Goal: Information Seeking & Learning: Understand process/instructions

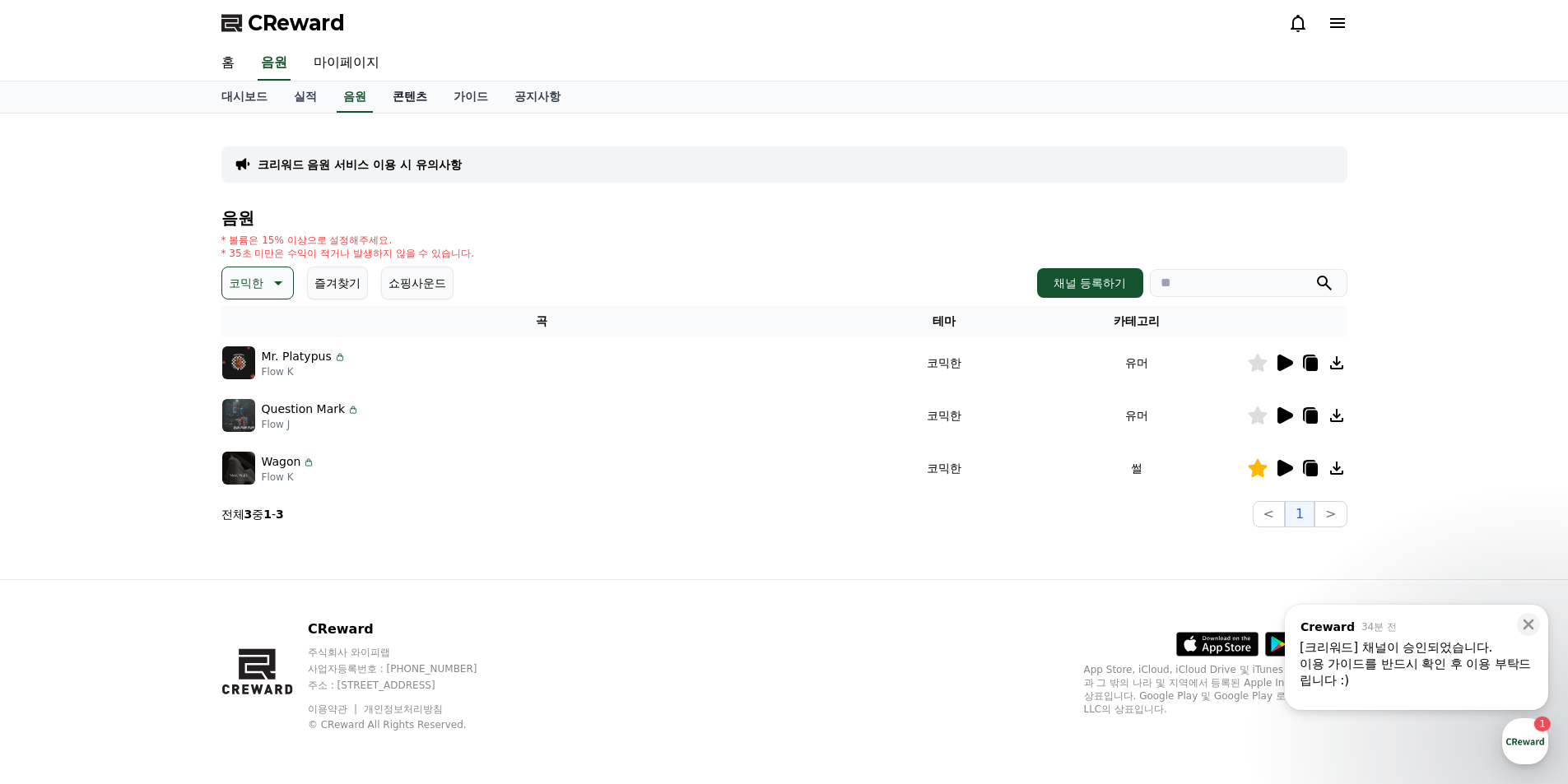
click at [415, 98] on link "콘텐츠" at bounding box center [410, 97] width 61 height 31
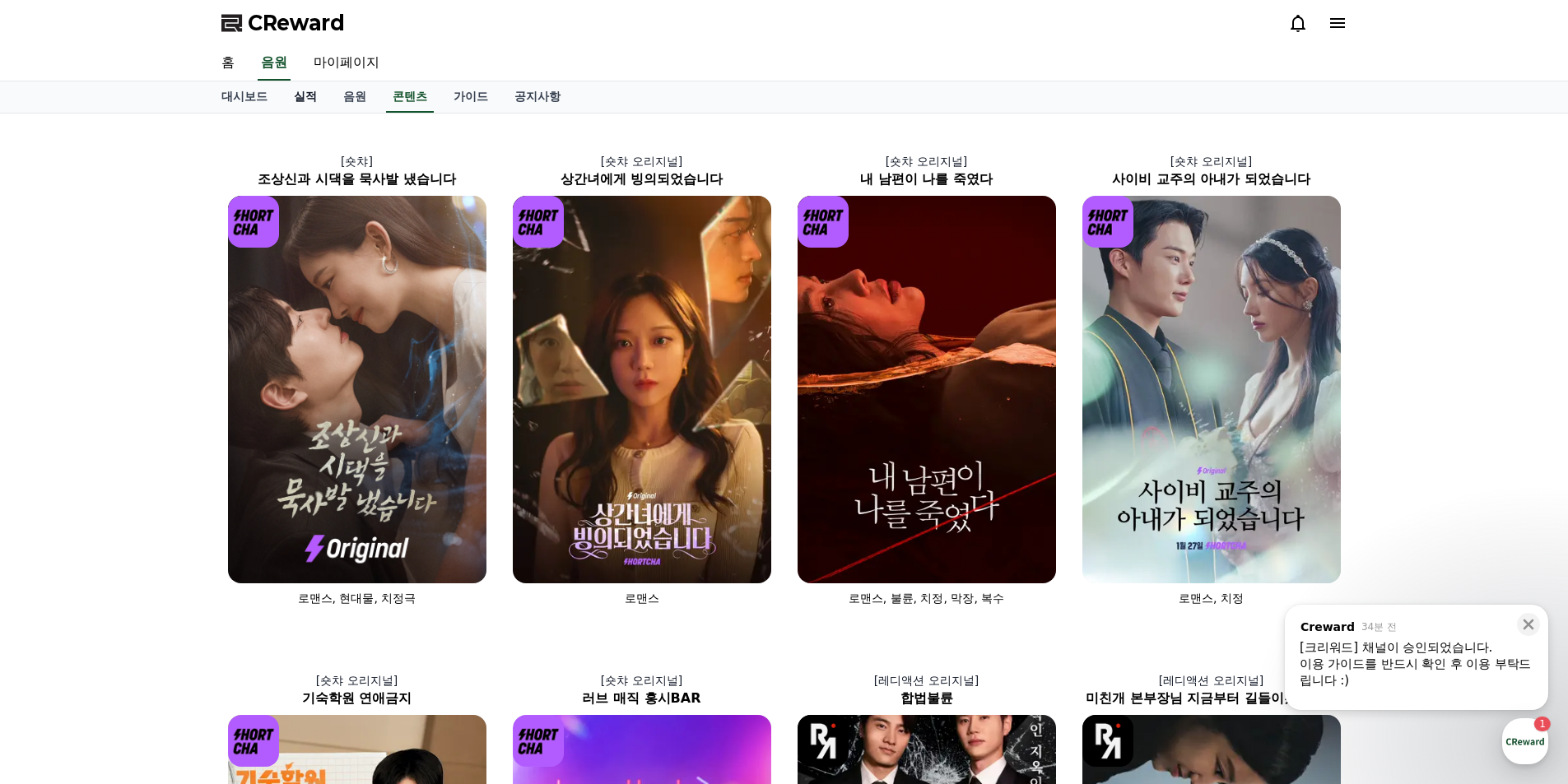
click at [311, 99] on link "실적" at bounding box center [305, 97] width 50 height 31
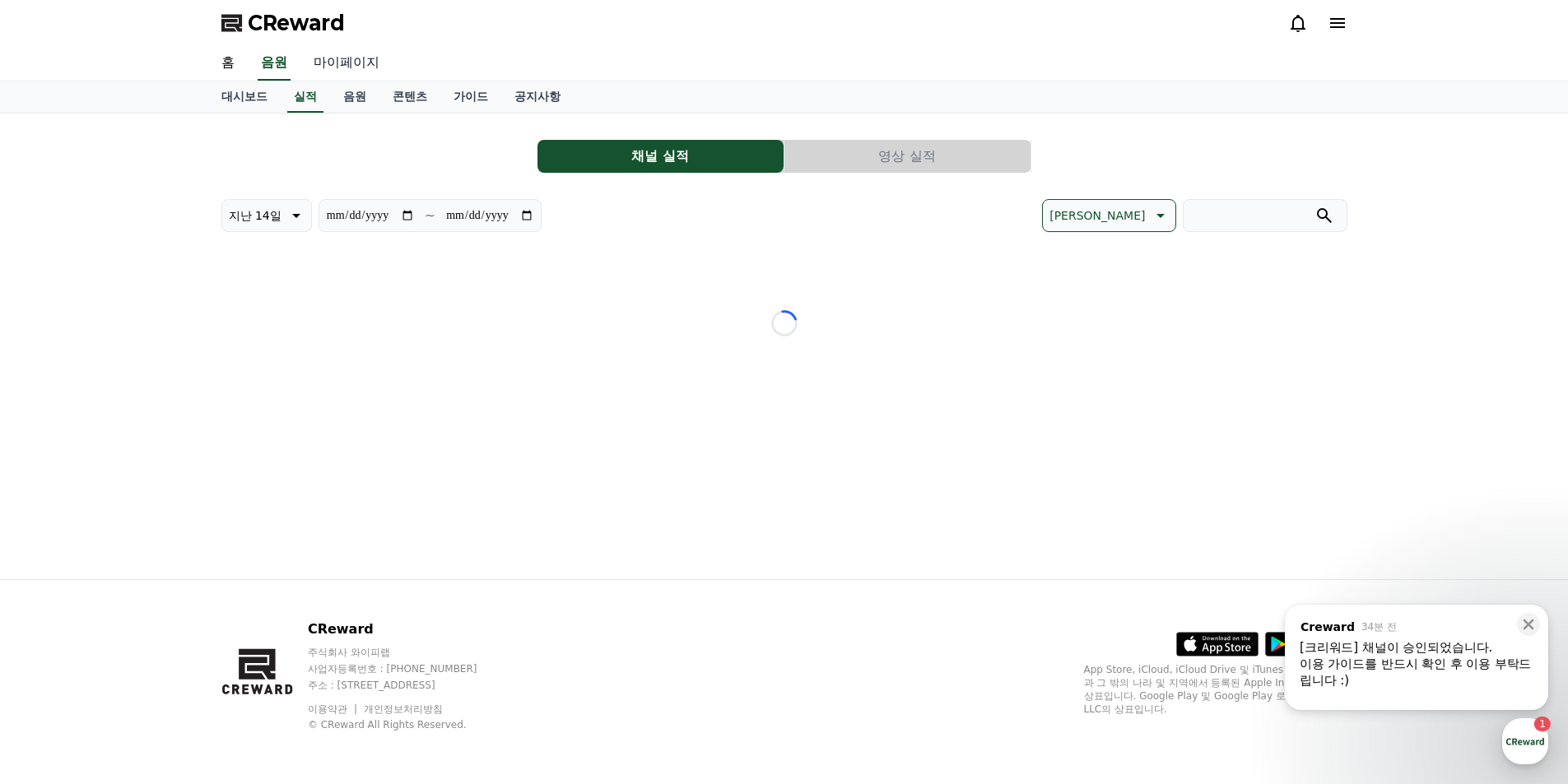
click at [343, 63] on link "마이페이지" at bounding box center [346, 64] width 92 height 35
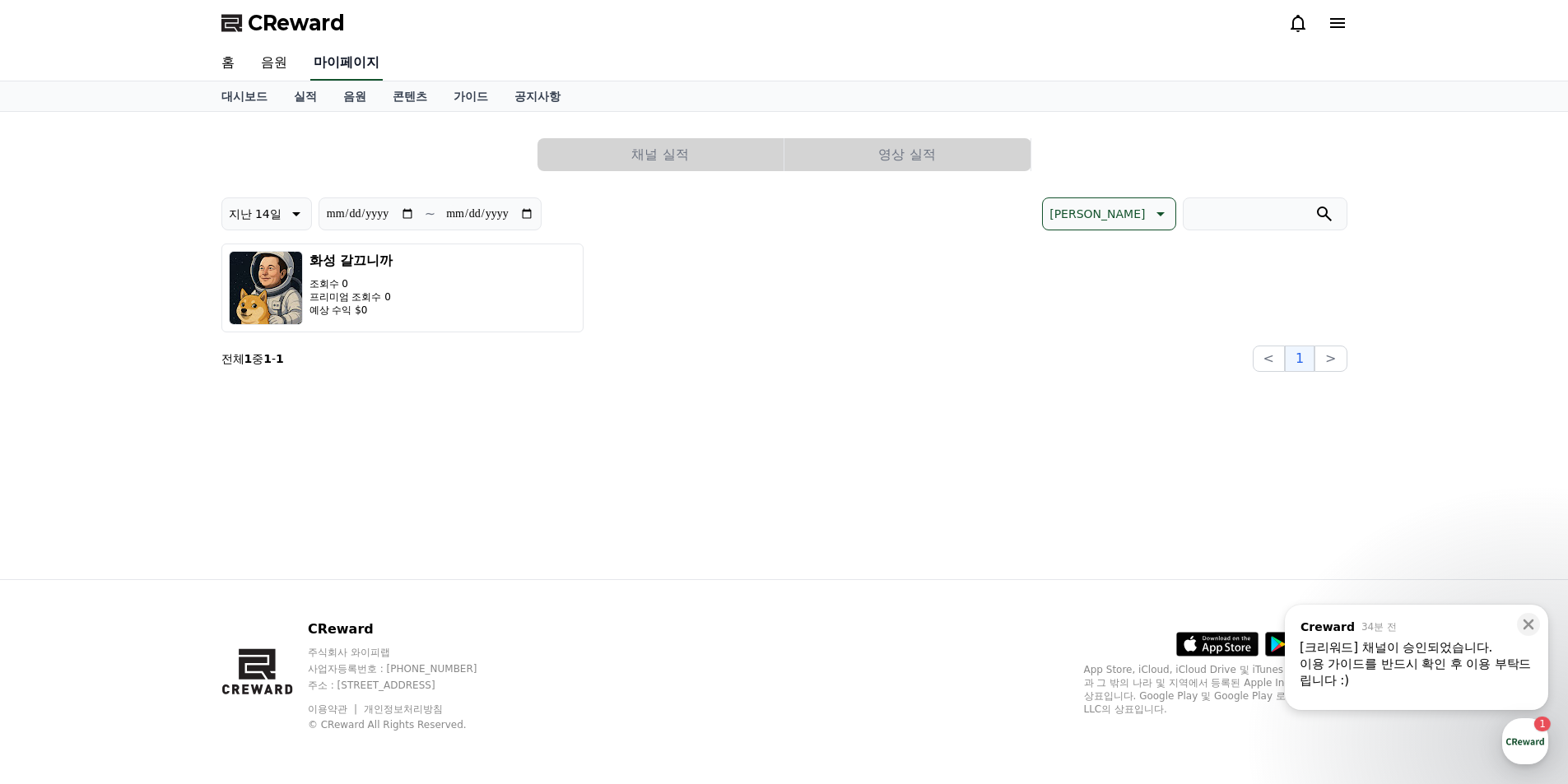
select select "**********"
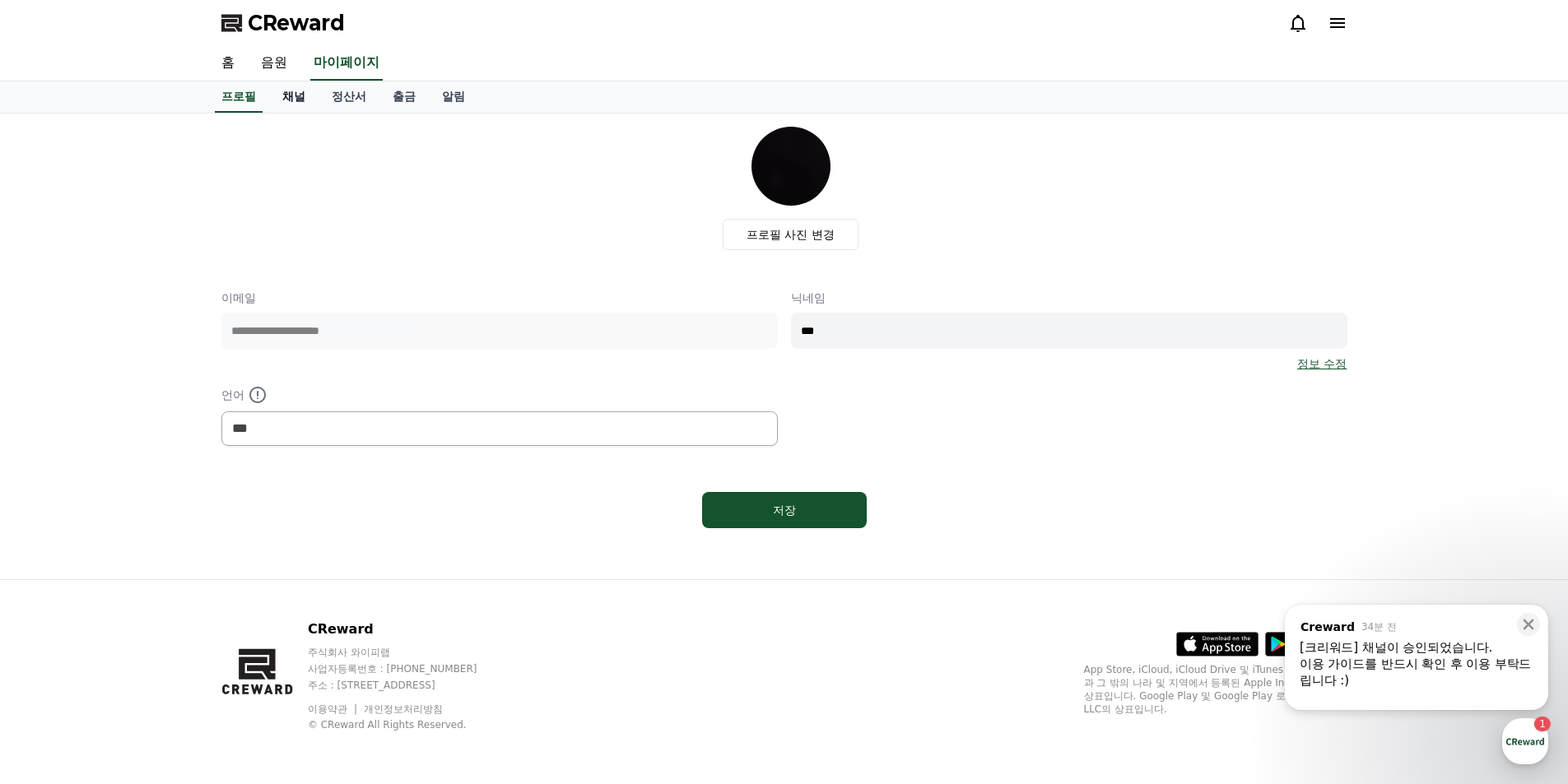
click at [302, 94] on link "채널" at bounding box center [294, 97] width 50 height 31
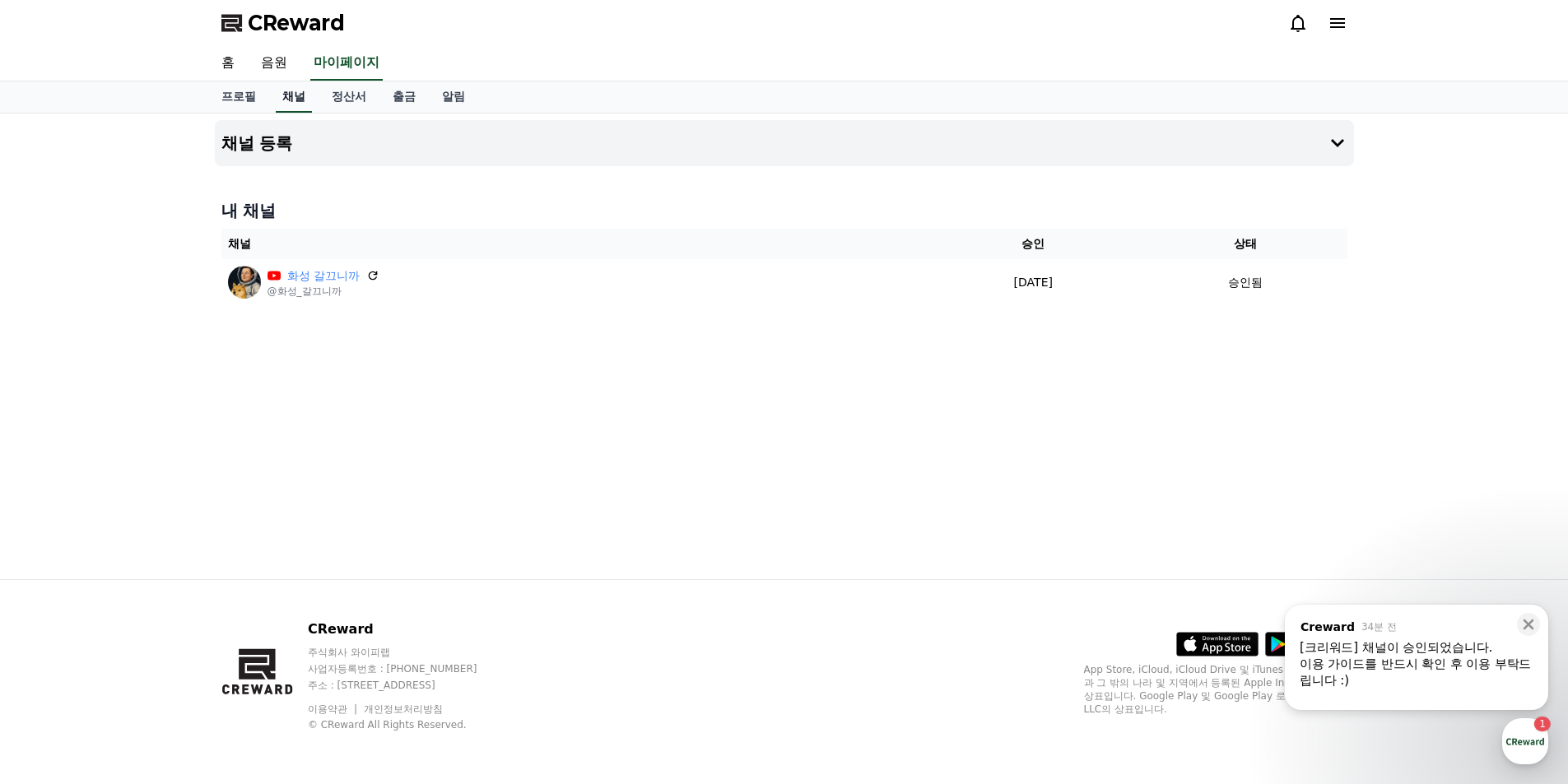
click at [302, 94] on link "채널" at bounding box center [294, 97] width 36 height 31
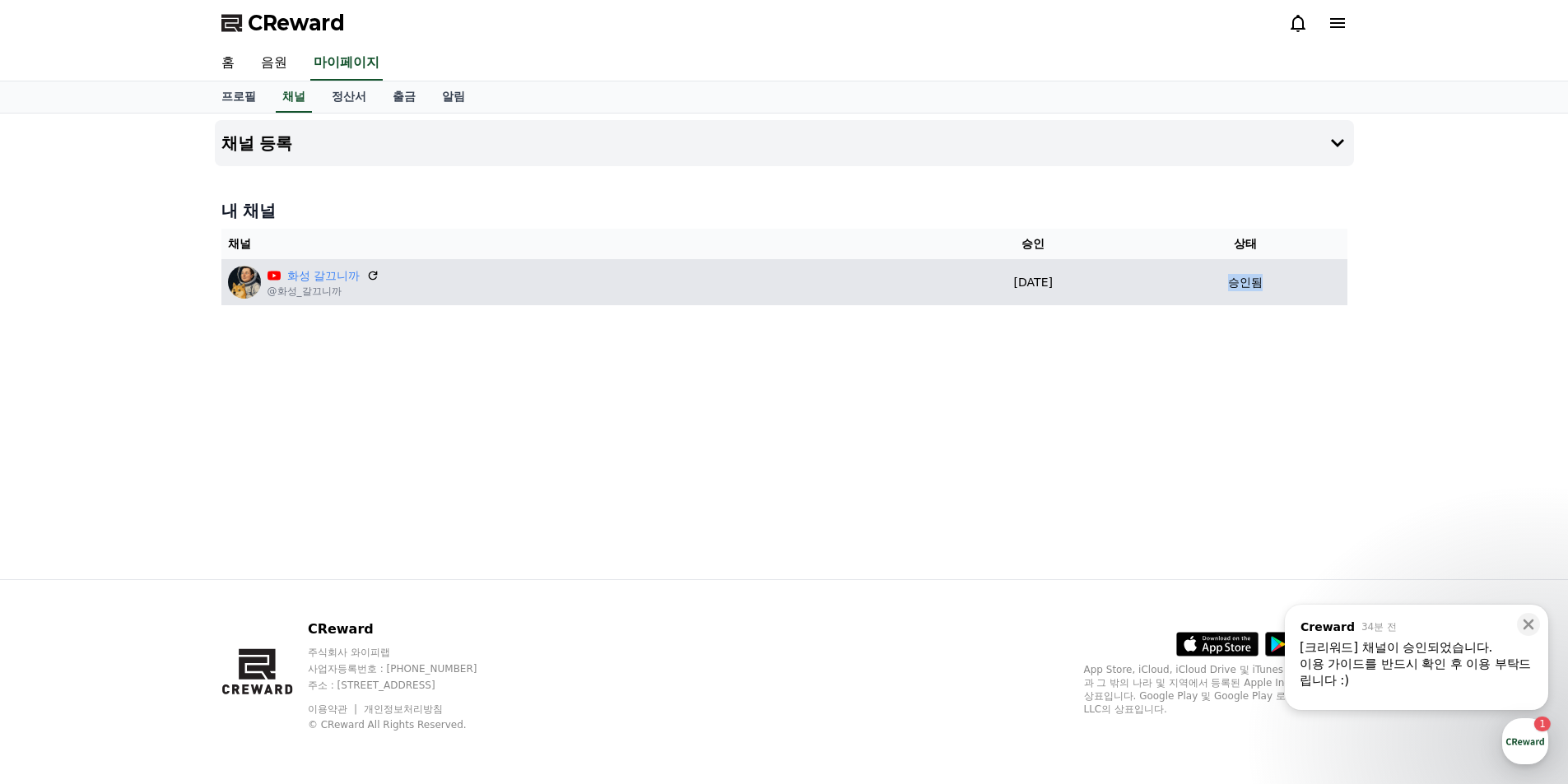
drag, startPoint x: 1239, startPoint y: 281, endPoint x: 1278, endPoint y: 284, distance: 39.1
click at [1278, 284] on div "승인됨" at bounding box center [1245, 283] width 190 height 17
click at [1285, 300] on td "승인됨" at bounding box center [1245, 283] width 203 height 46
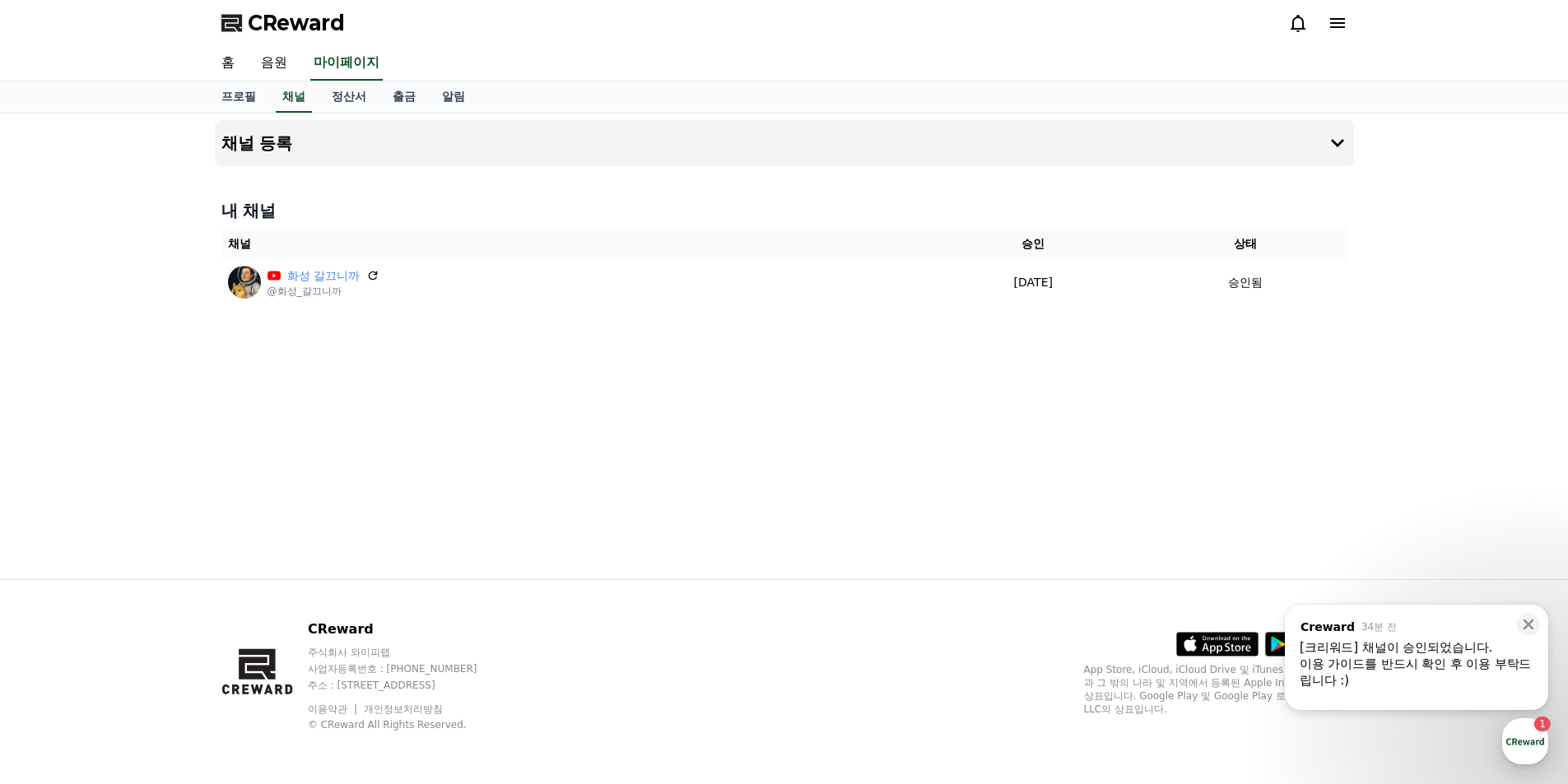
click at [1381, 647] on div "[크리워드] 채널이 승인되었습니다." at bounding box center [1416, 647] width 234 height 17
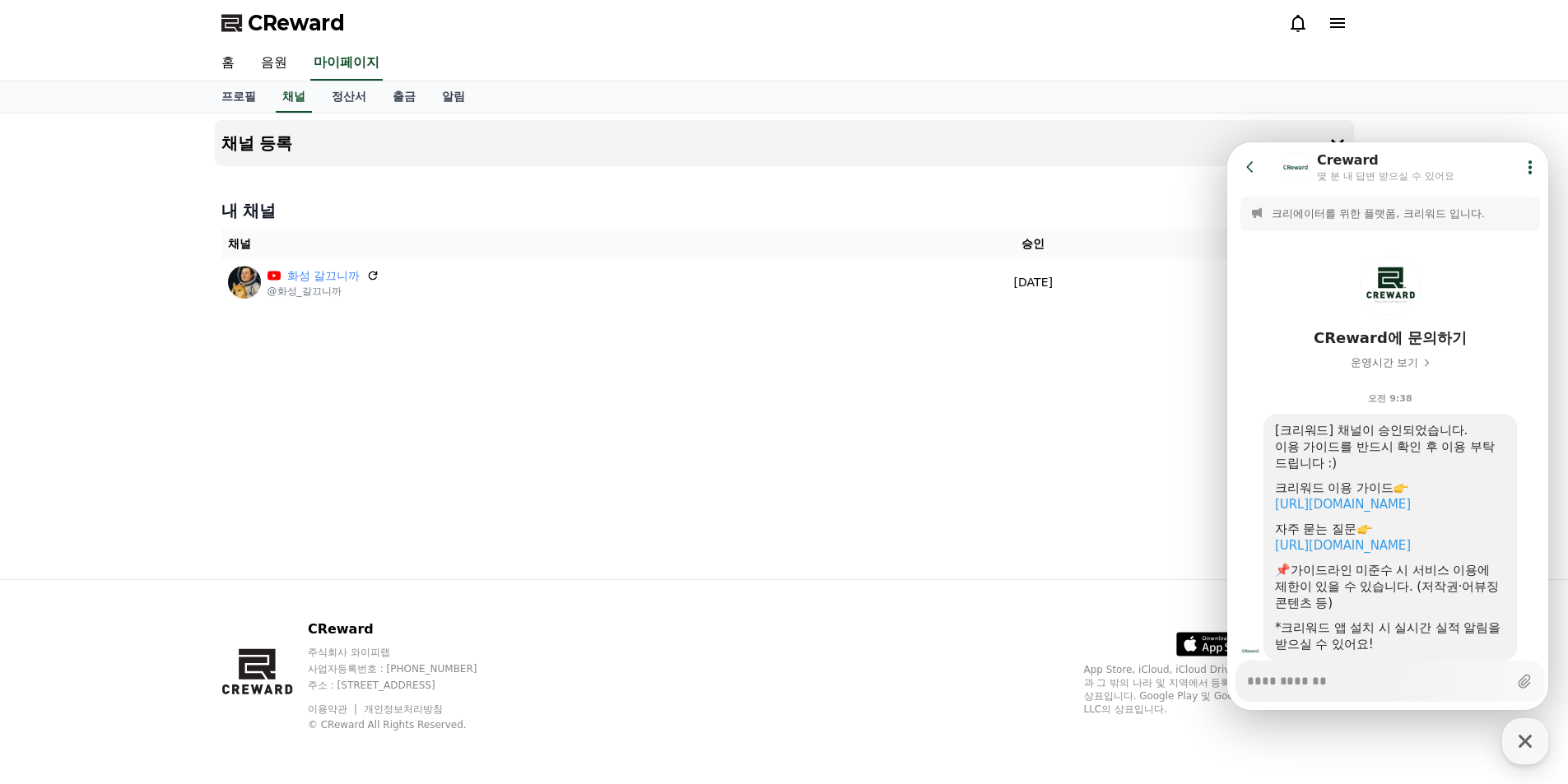
click at [1258, 167] on icon at bounding box center [1250, 167] width 17 height 17
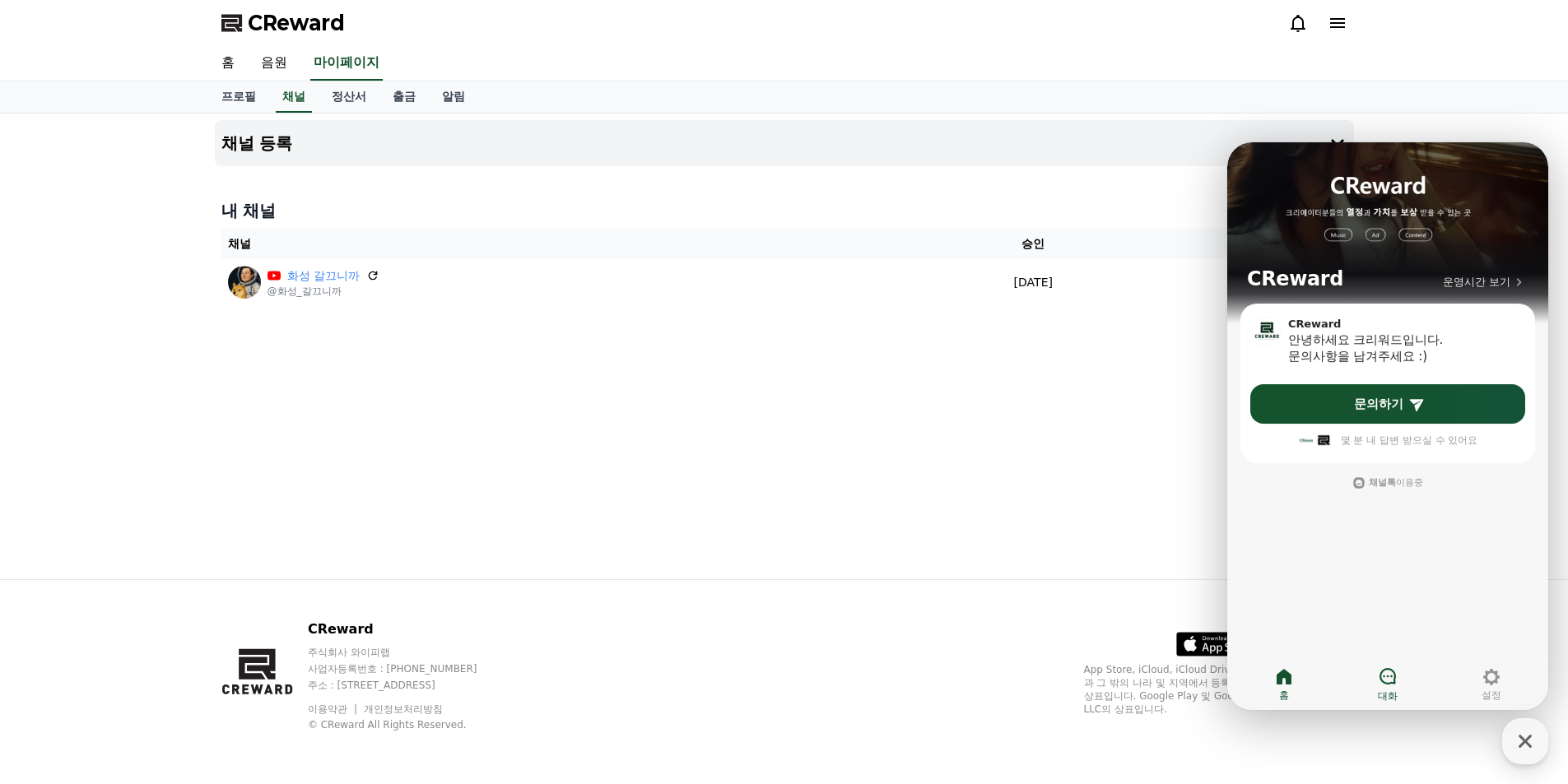
click at [1385, 675] on icon at bounding box center [1388, 676] width 20 height 20
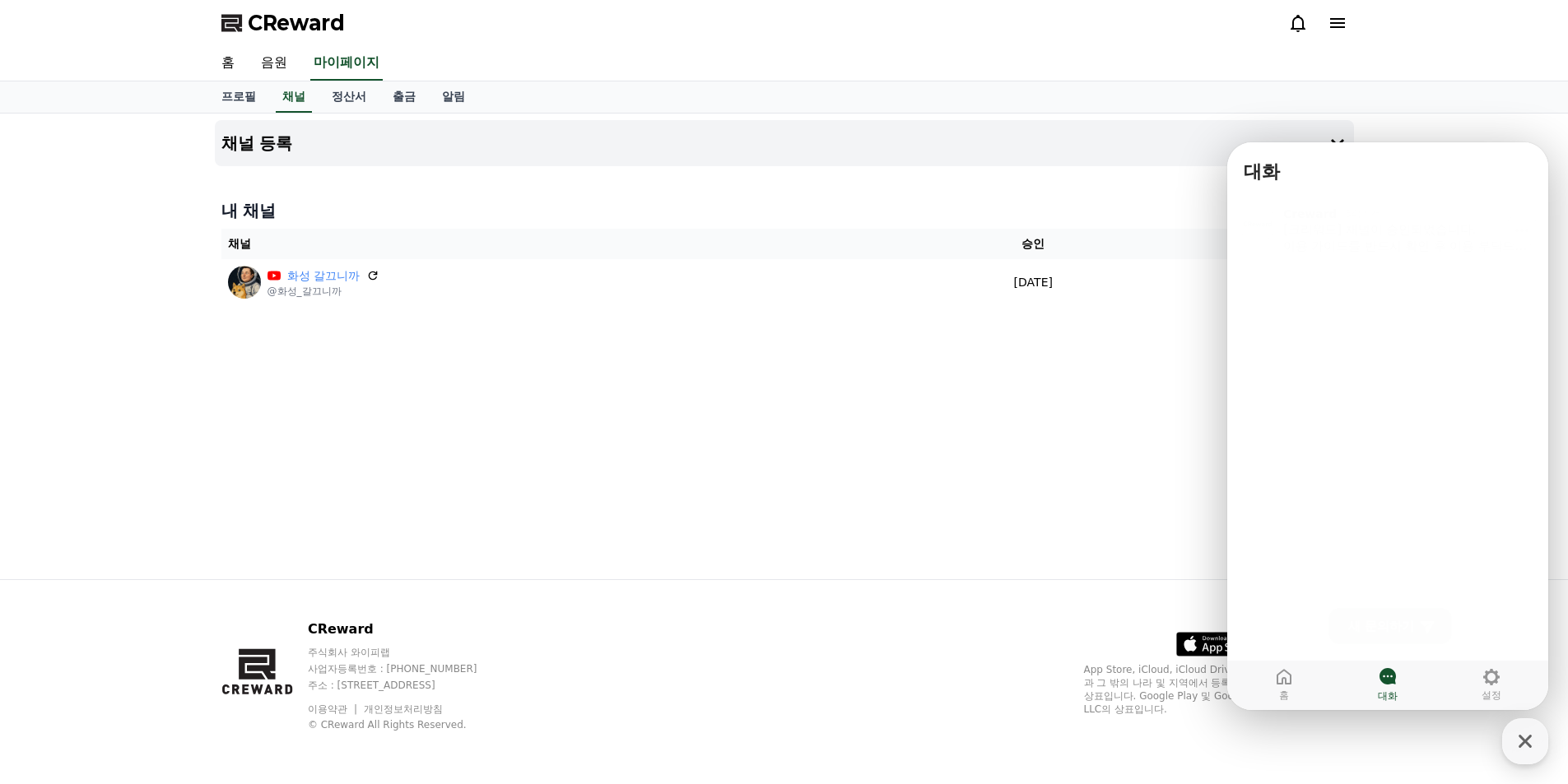
click at [1430, 218] on div "[크리워드] 채널이 승인되었습니다. 이용 가이드를 반드시 확인 후 이용 부탁드립니다 :) 크리워드 이용 가이드 https://creward.n…" at bounding box center [1409, 233] width 250 height 33
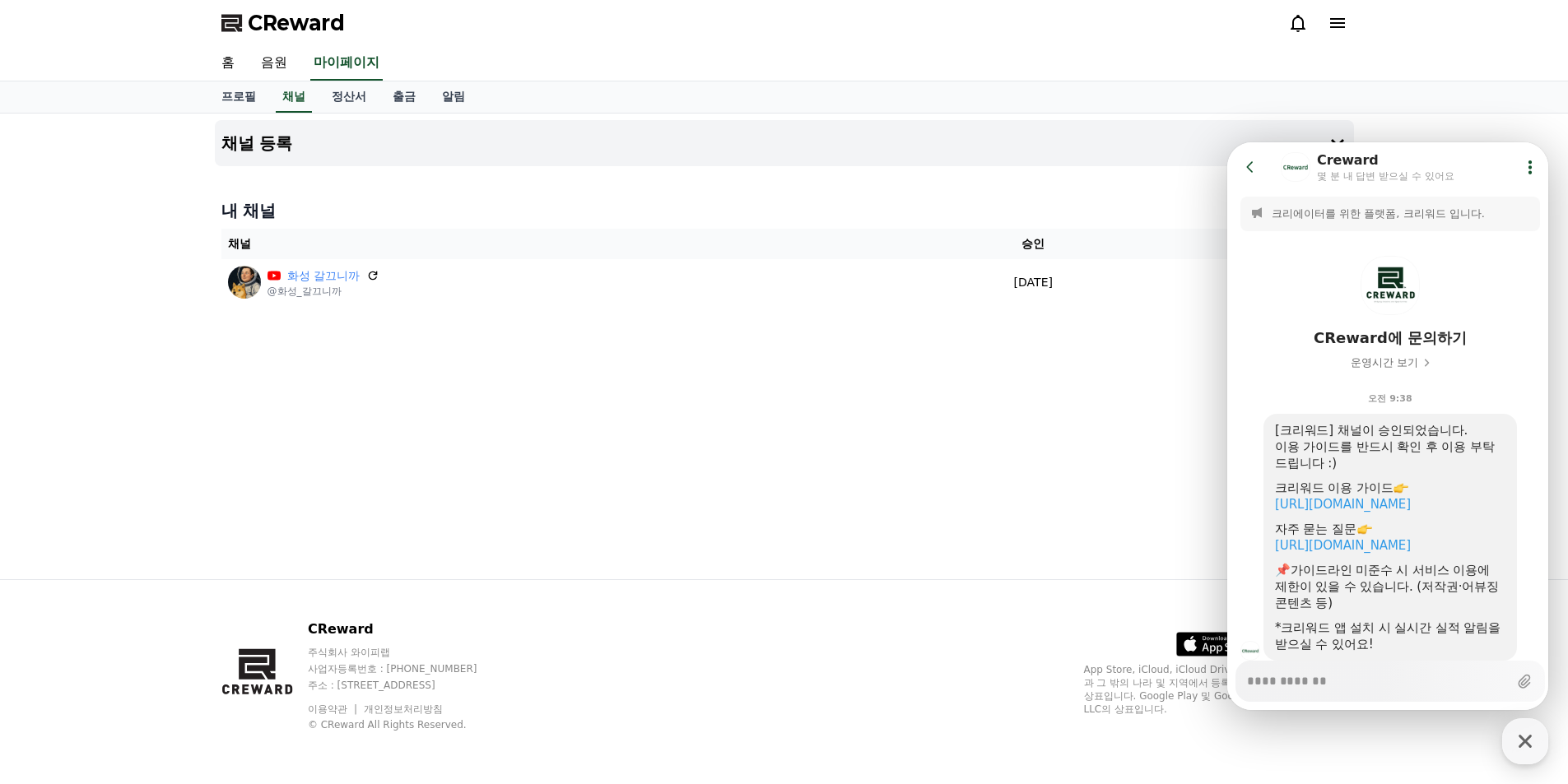
scroll to position [51, 0]
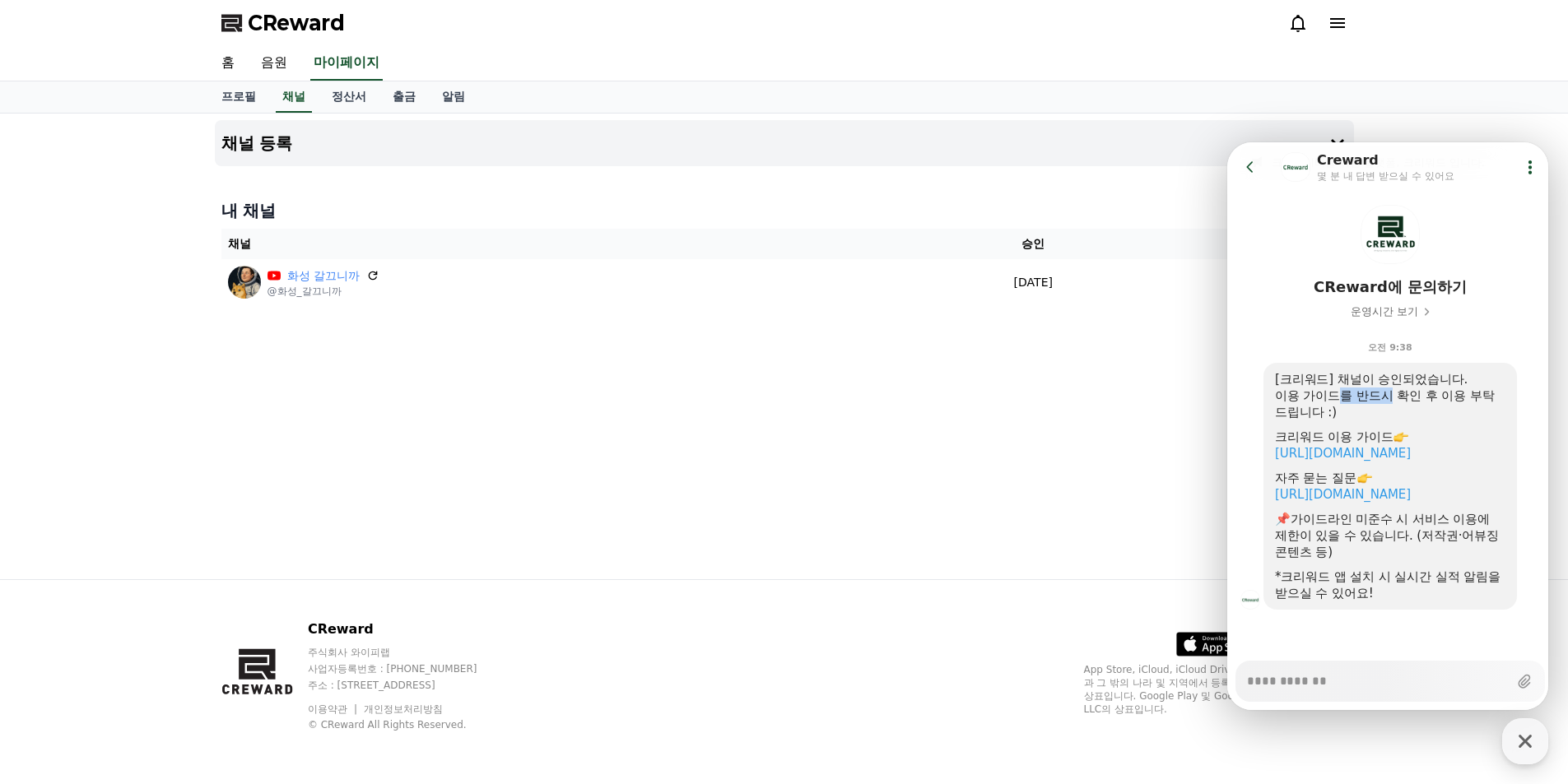
click at [1388, 390] on div "이용 가이드를 반드시 확인 후 이용 부탁드립니다 :)" at bounding box center [1391, 404] width 231 height 33
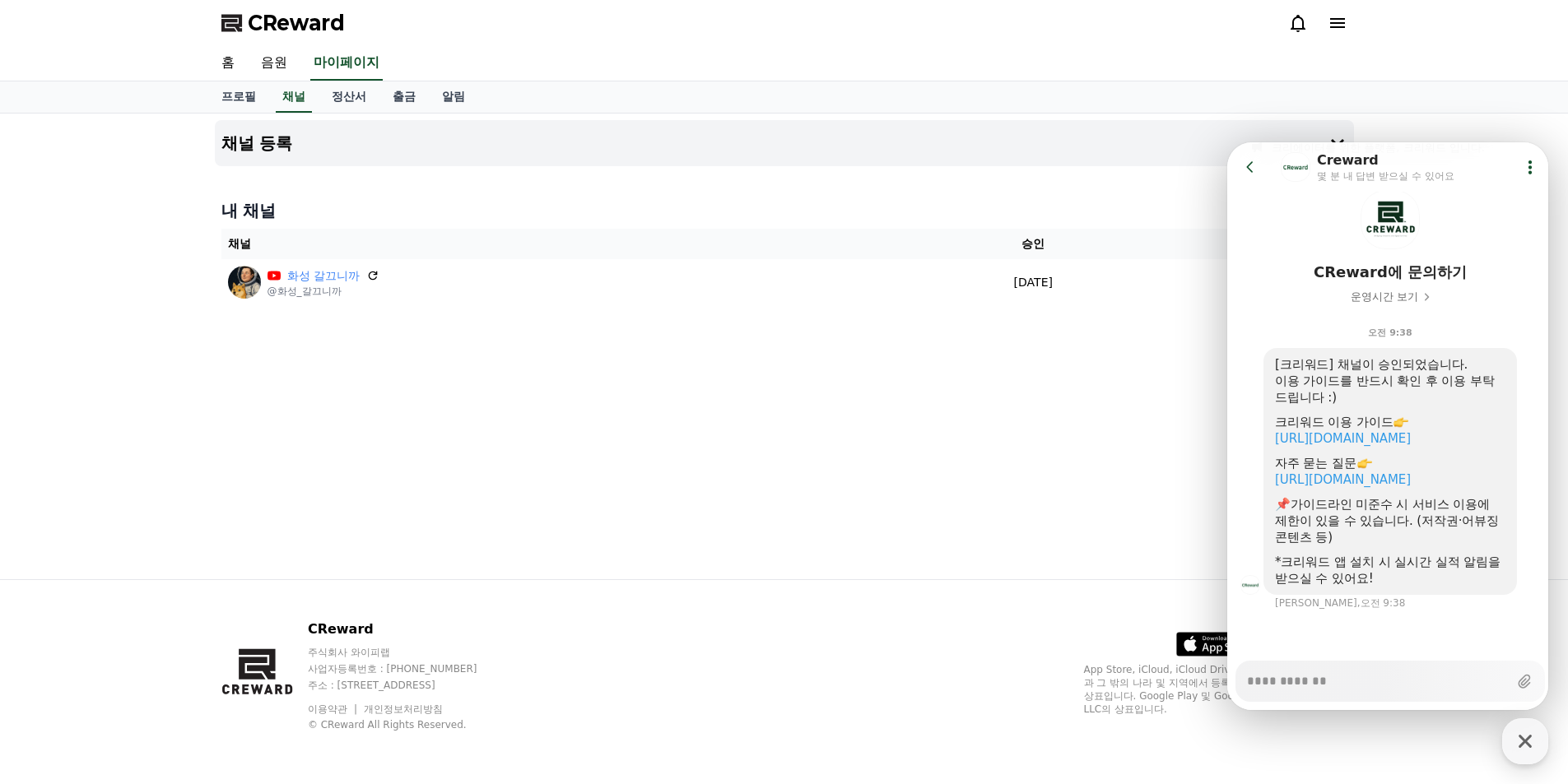
click at [1317, 402] on div "이용 가이드를 반드시 확인 후 이용 부탁드립니다 :)" at bounding box center [1391, 390] width 231 height 33
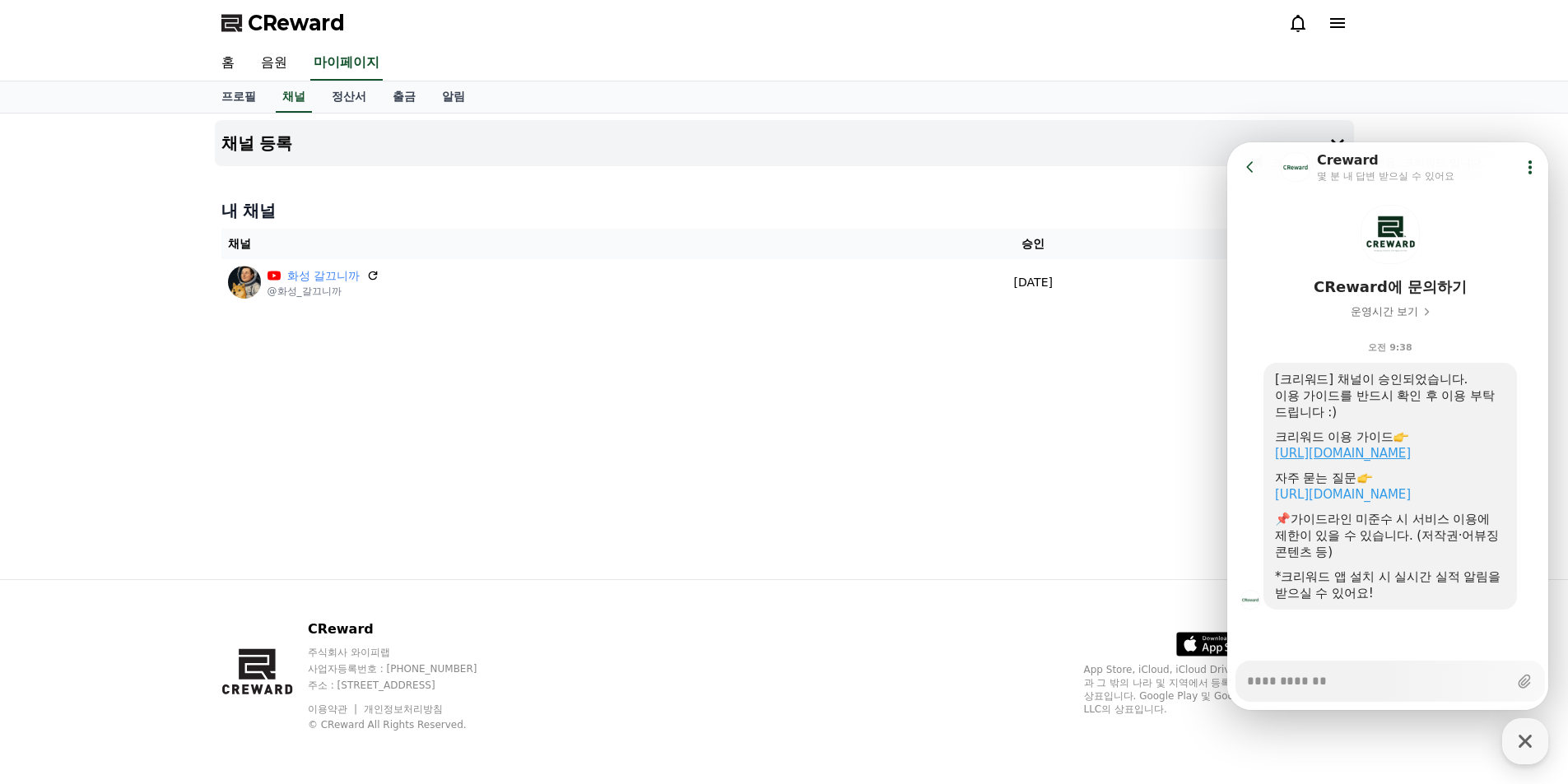
click at [1357, 456] on link "https://creward.net/music/guide/android" at bounding box center [1343, 453] width 136 height 15
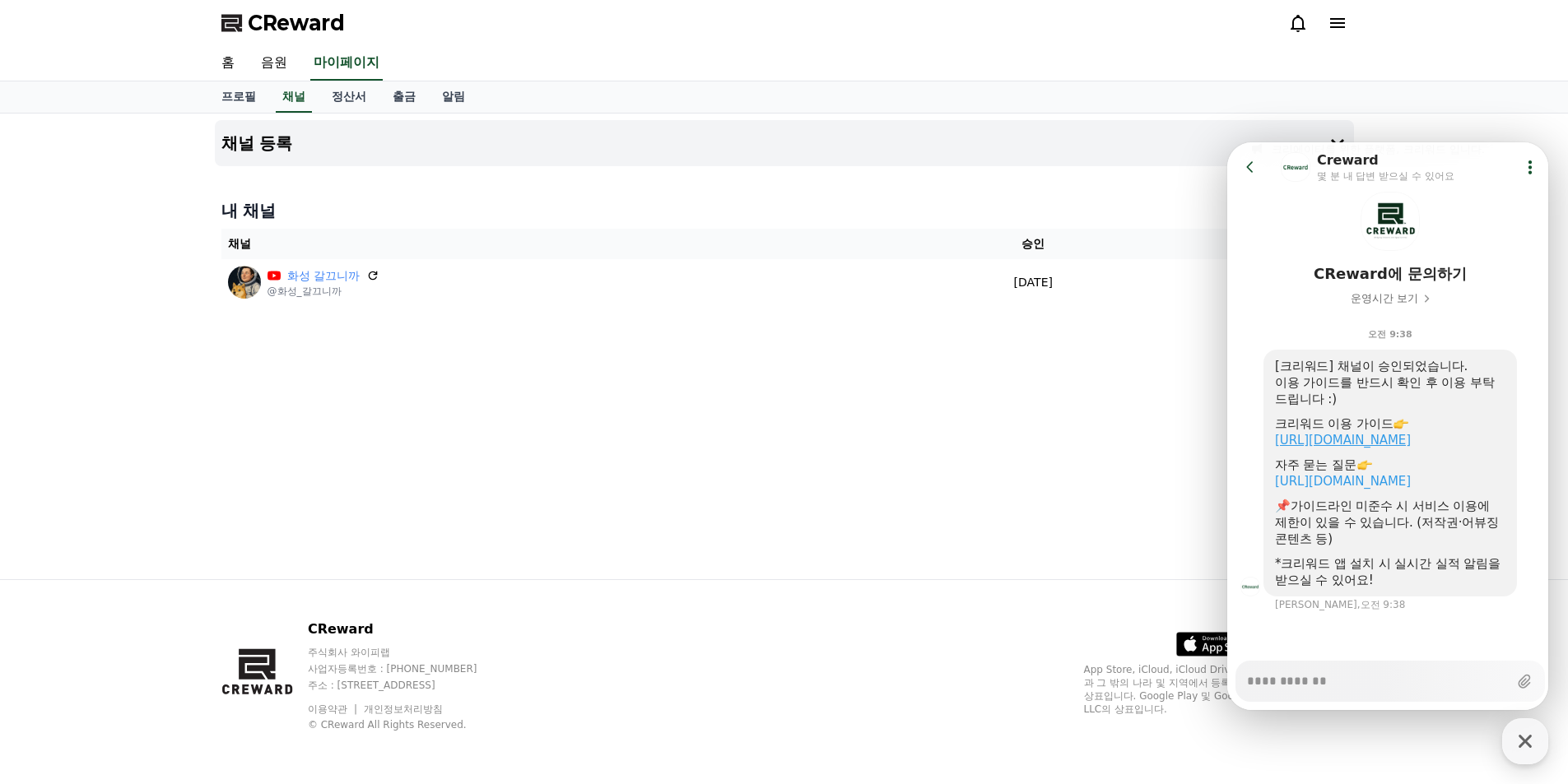
scroll to position [65, 0]
type textarea "*"
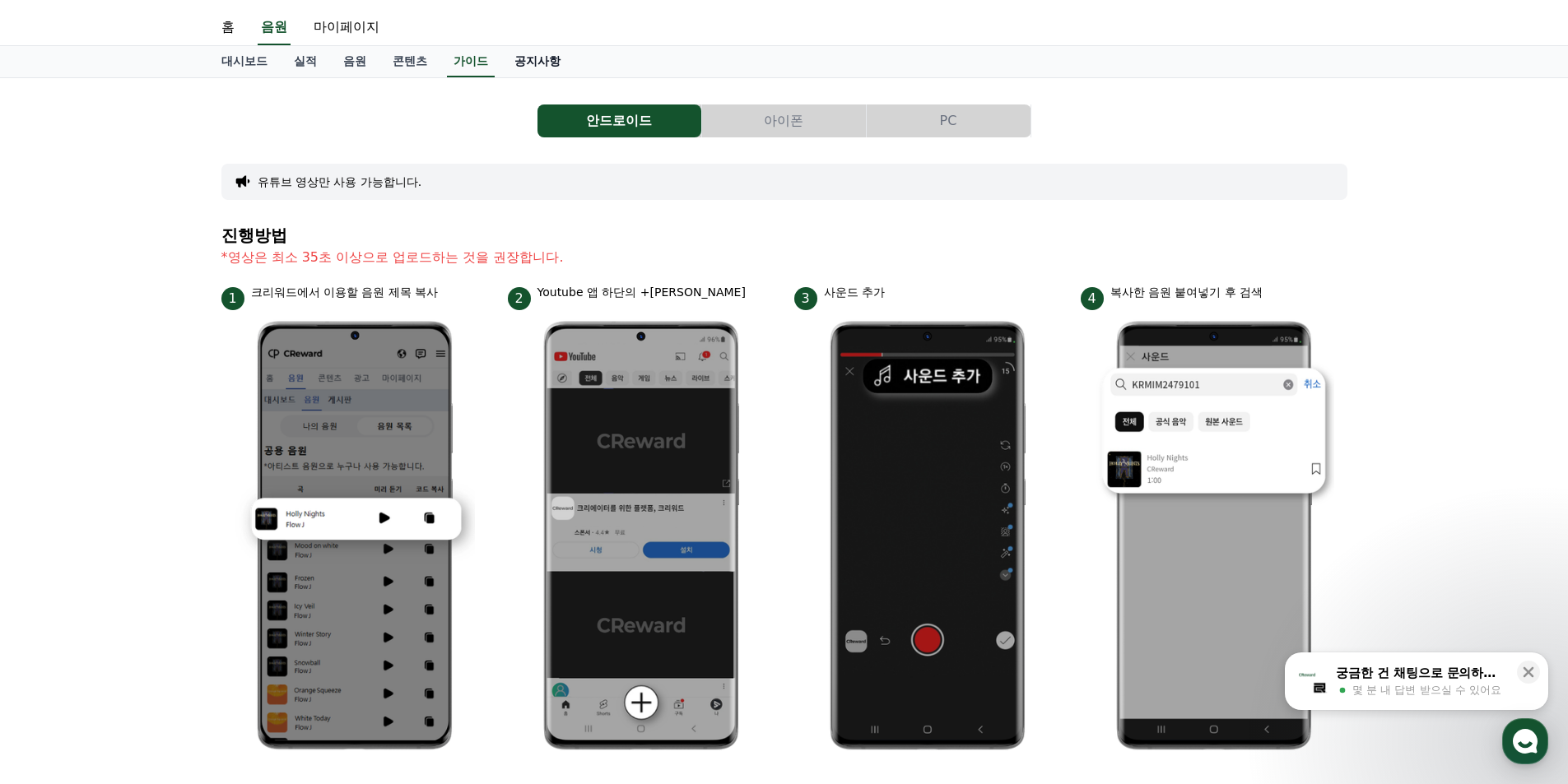
scroll to position [247, 0]
